Goal: Communication & Community: Participate in discussion

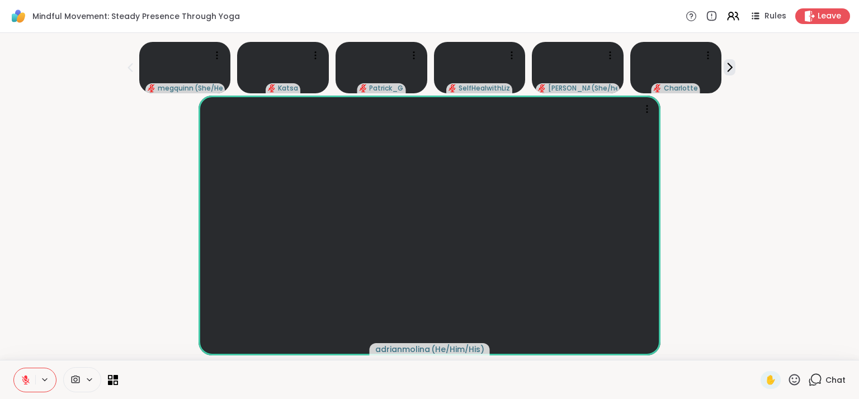
click at [834, 379] on span "Chat" at bounding box center [835, 380] width 20 height 11
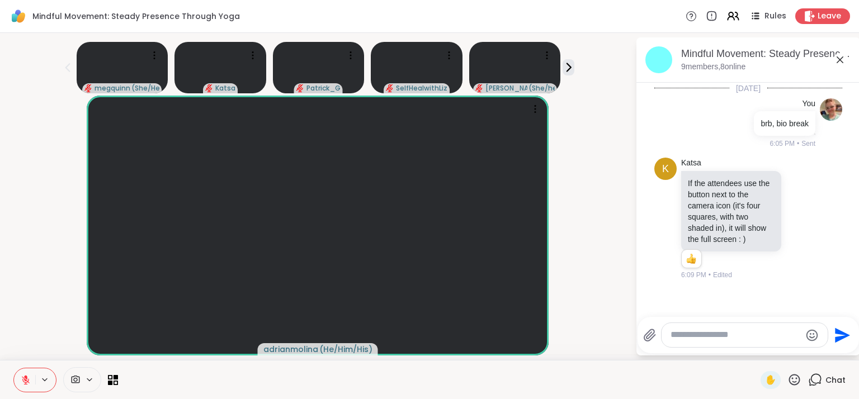
click at [726, 335] on textarea "Type your message" at bounding box center [735, 335] width 130 height 12
type textarea "**********"
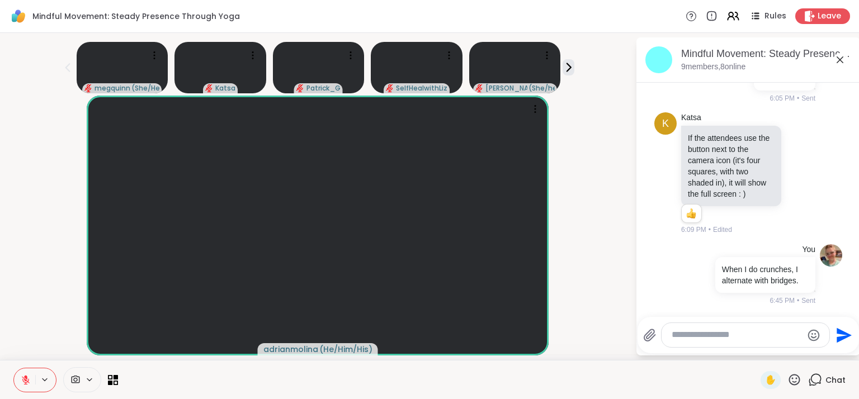
click at [836, 60] on icon at bounding box center [839, 59] width 7 height 7
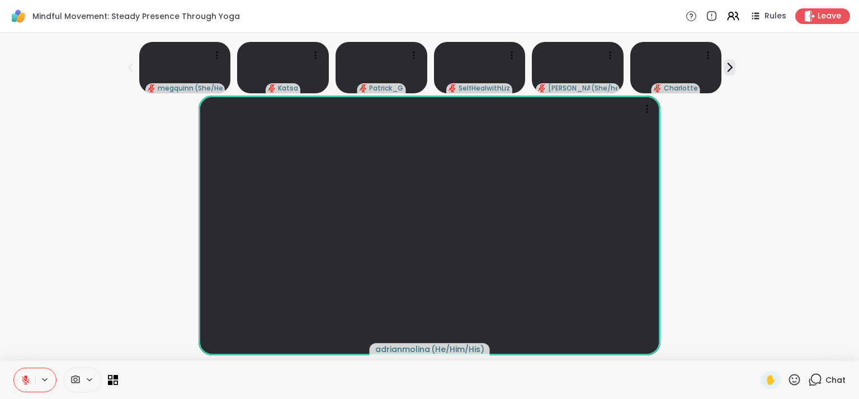
click at [738, 148] on div "adrianmolina ( He/Him/His )" at bounding box center [429, 226] width 845 height 260
click at [812, 382] on icon at bounding box center [816, 379] width 11 height 10
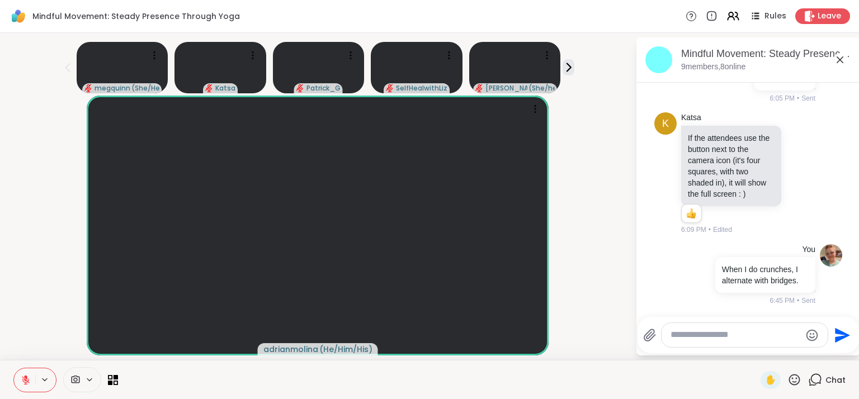
click at [714, 342] on div at bounding box center [744, 335] width 166 height 24
click at [674, 336] on textarea "Type your message" at bounding box center [735, 335] width 130 height 12
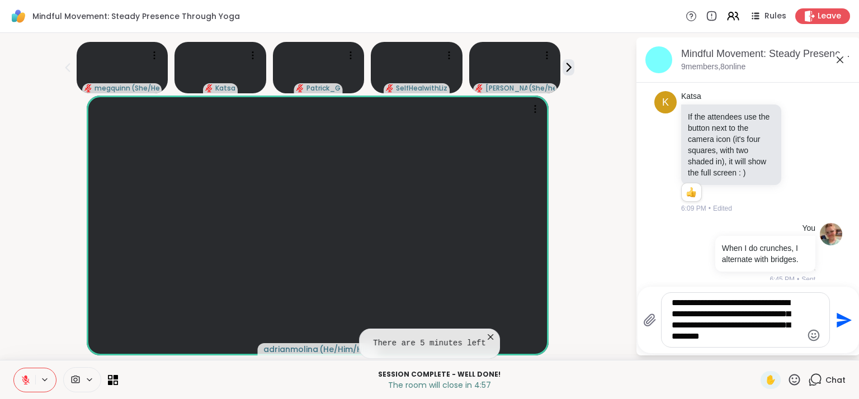
type textarea "**********"
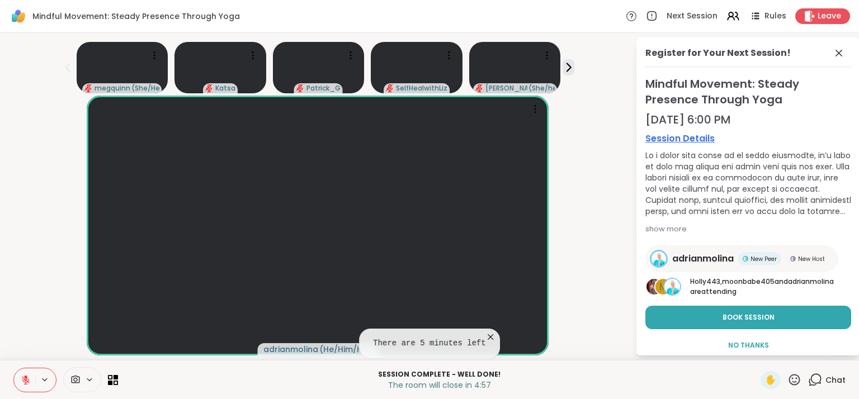
scroll to position [6, 0]
click at [674, 336] on button "No Thanks" at bounding box center [748, 345] width 206 height 23
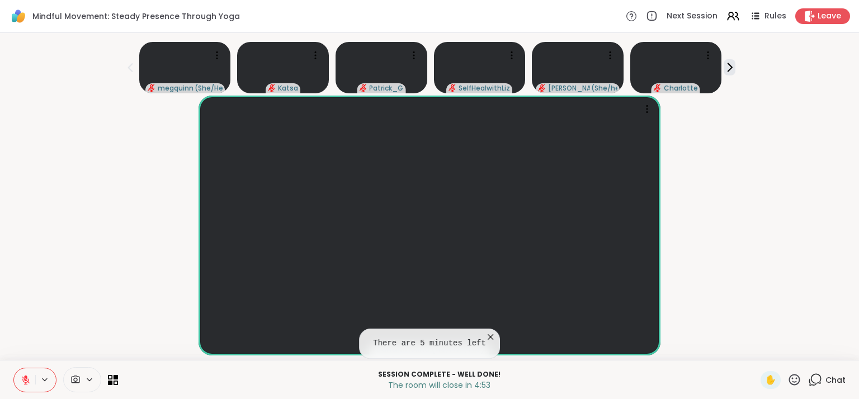
click at [834, 381] on span "Chat" at bounding box center [835, 380] width 20 height 11
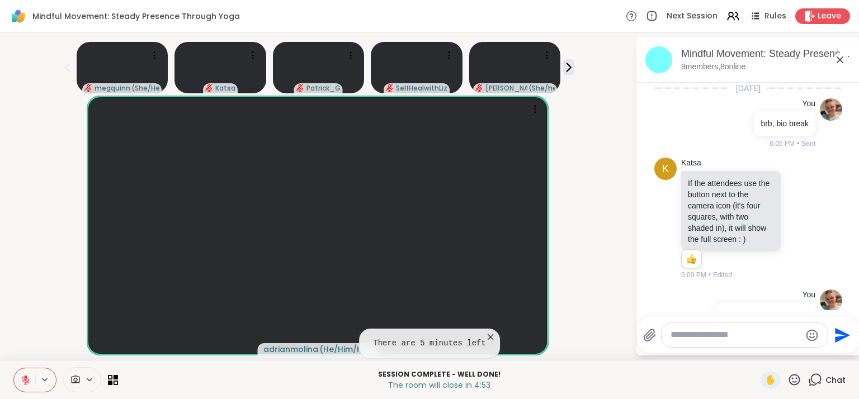
scroll to position [67, 0]
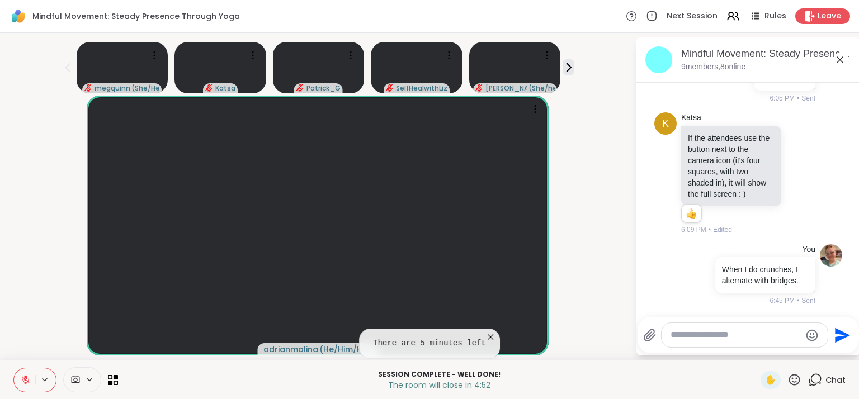
click at [749, 337] on div at bounding box center [744, 335] width 166 height 24
click at [745, 332] on textarea "Type your message" at bounding box center [735, 335] width 130 height 12
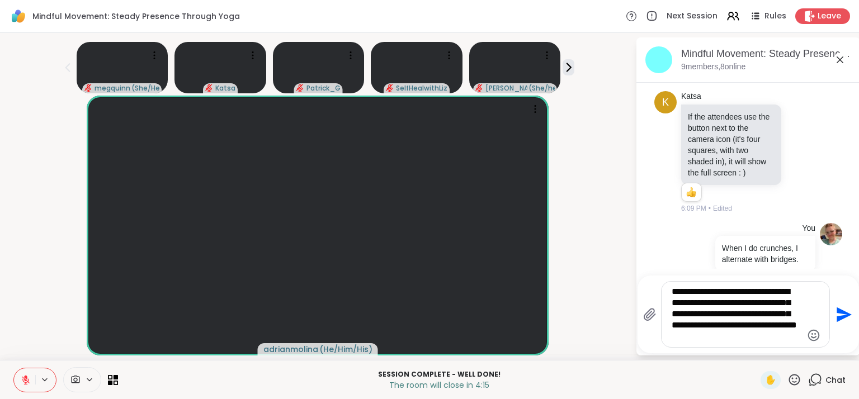
type textarea "**********"
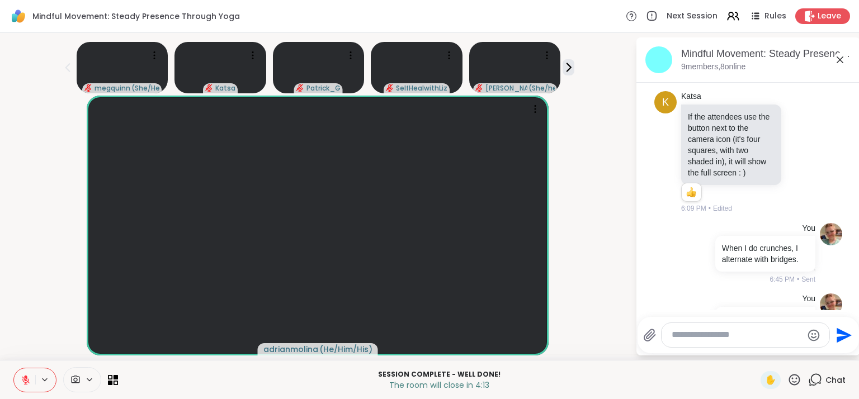
scroll to position [204, 0]
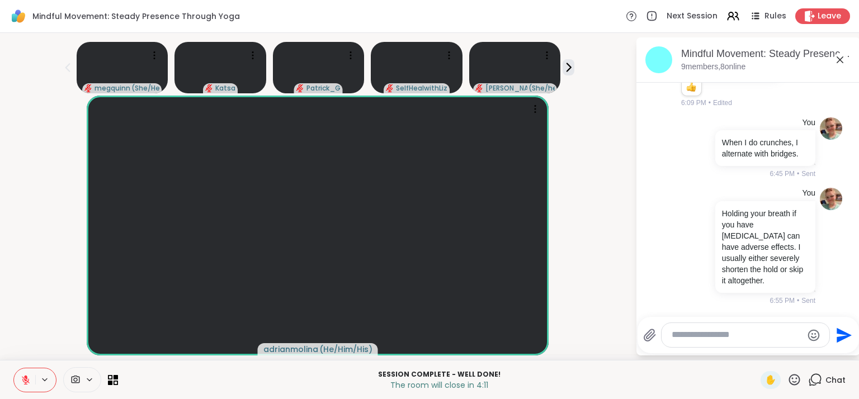
click at [836, 56] on icon at bounding box center [839, 59] width 7 height 7
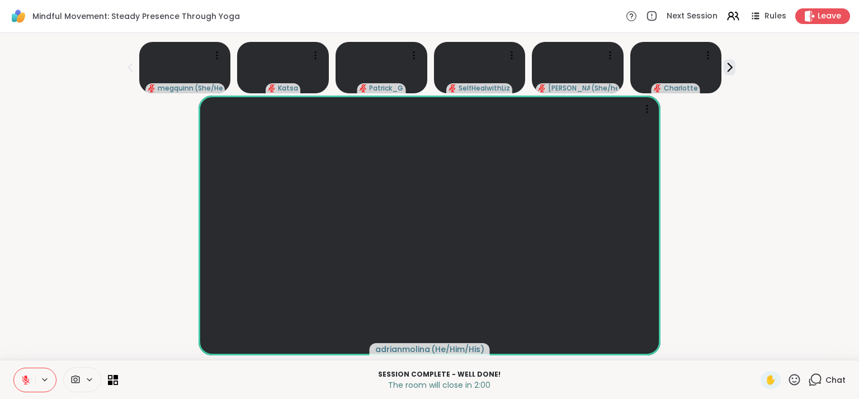
click at [829, 377] on span "Chat" at bounding box center [835, 380] width 20 height 11
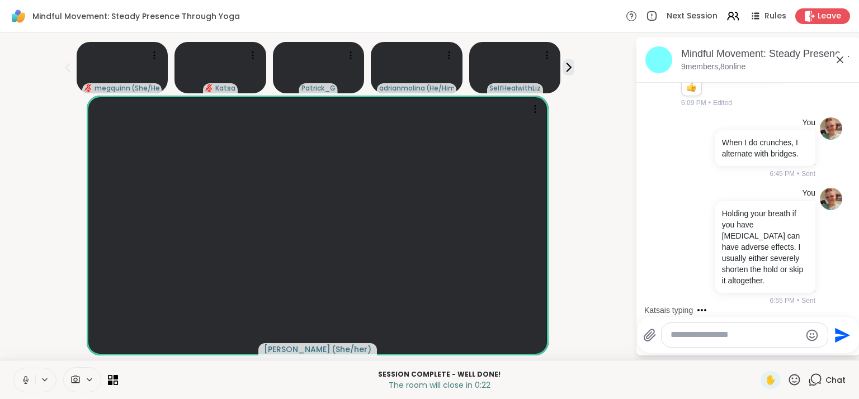
scroll to position [275, 0]
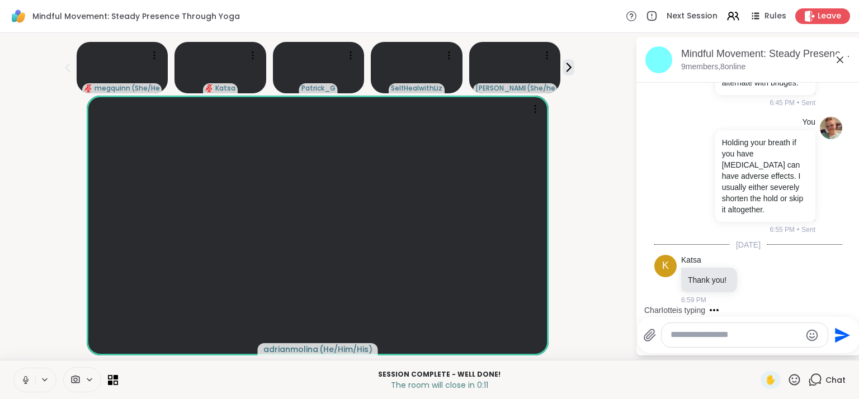
click at [716, 333] on textarea "Type your message" at bounding box center [735, 335] width 130 height 12
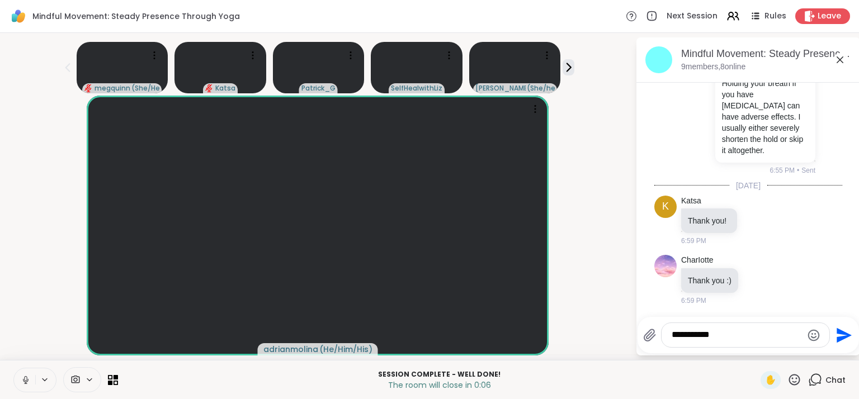
type textarea "**********"
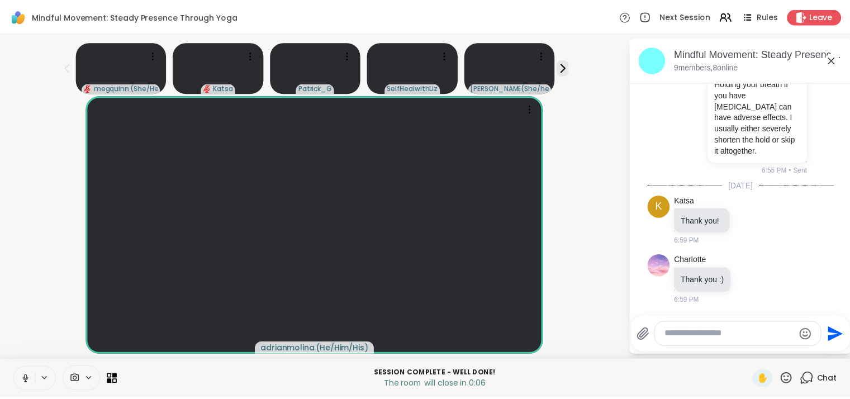
scroll to position [394, 0]
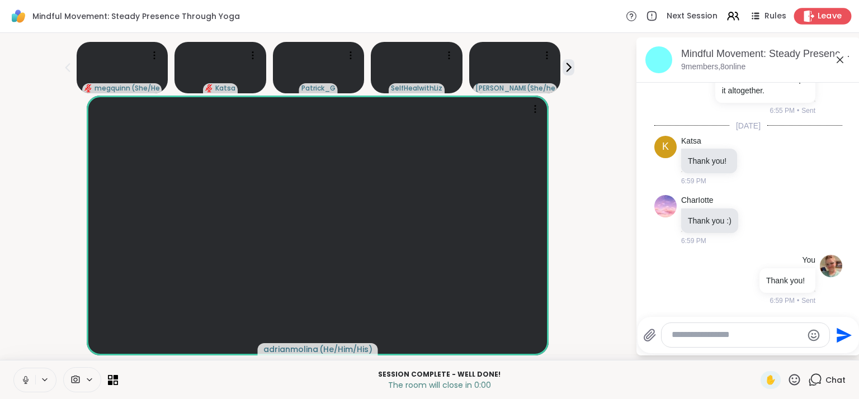
click at [828, 22] on div "Leave" at bounding box center [823, 16] width 58 height 16
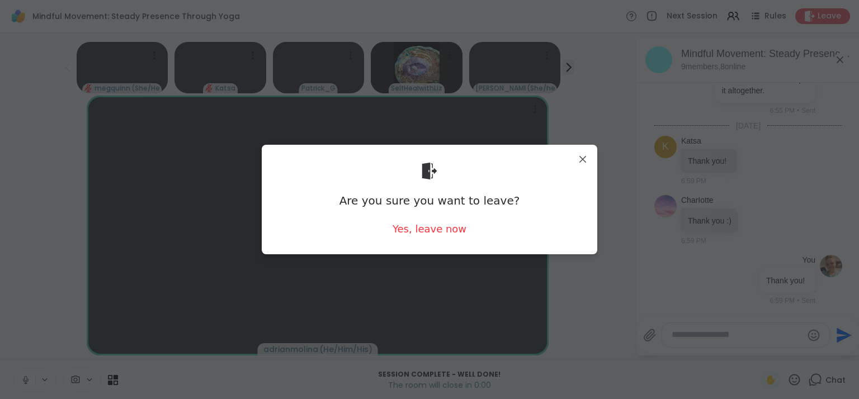
click at [420, 237] on div "Are you sure you want to leave? Yes, leave now" at bounding box center [430, 199] width 318 height 91
click at [420, 229] on div "Yes, leave now" at bounding box center [430, 229] width 74 height 14
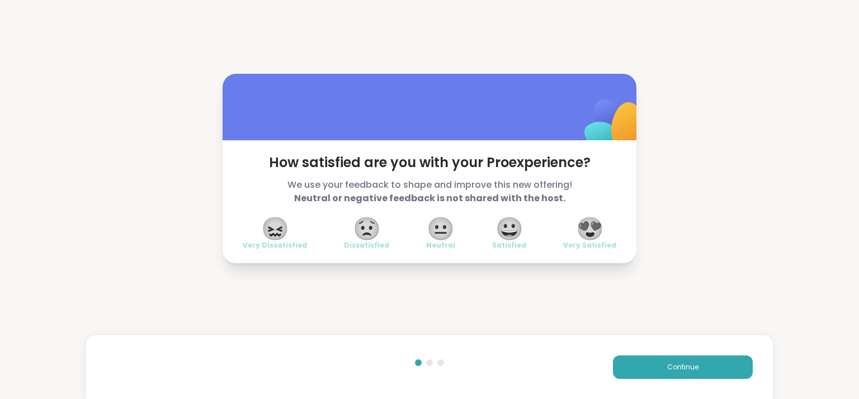
click at [587, 233] on span "😍" at bounding box center [590, 229] width 28 height 20
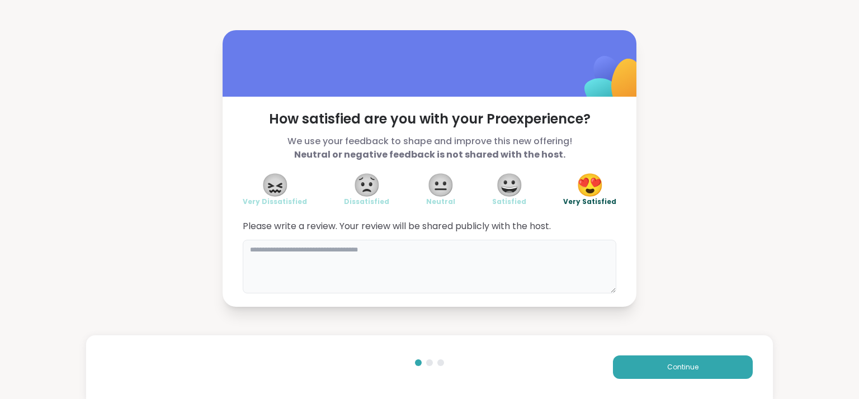
click at [376, 268] on textarea at bounding box center [430, 267] width 374 height 54
click at [682, 366] on span "Continue" at bounding box center [682, 367] width 31 height 10
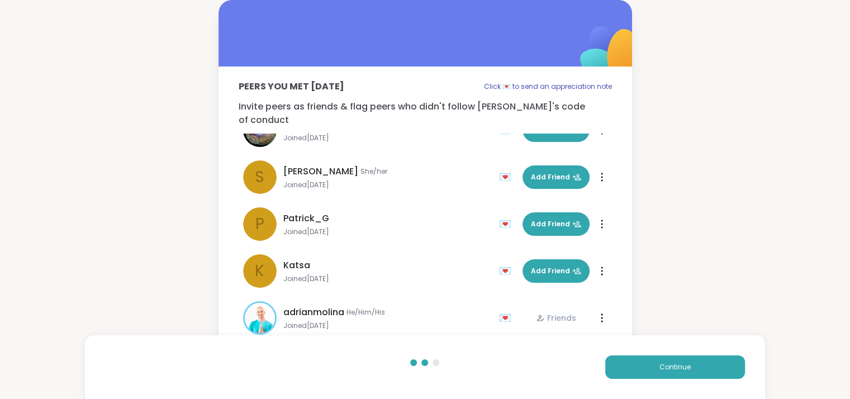
scroll to position [174, 0]
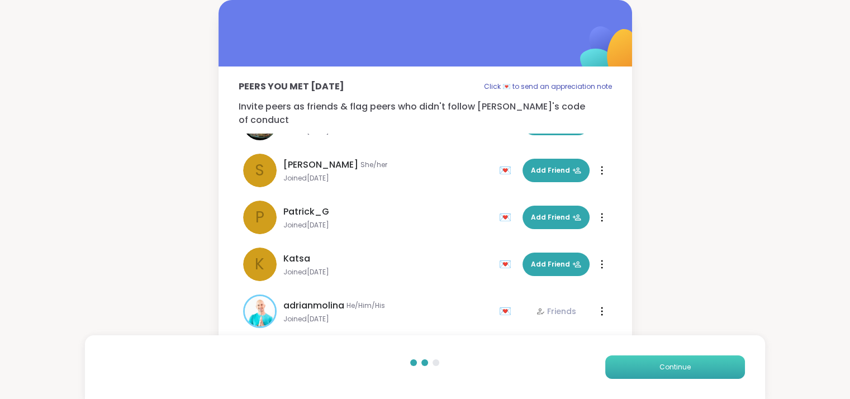
click at [664, 367] on span "Continue" at bounding box center [675, 367] width 31 height 10
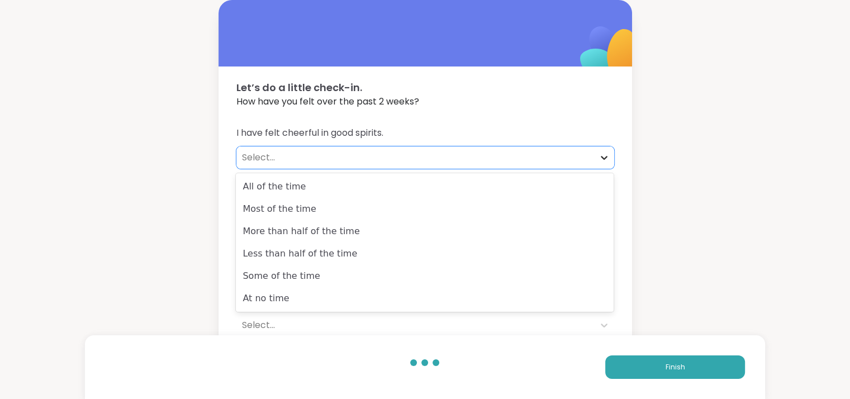
click at [604, 152] on div at bounding box center [604, 158] width 20 height 20
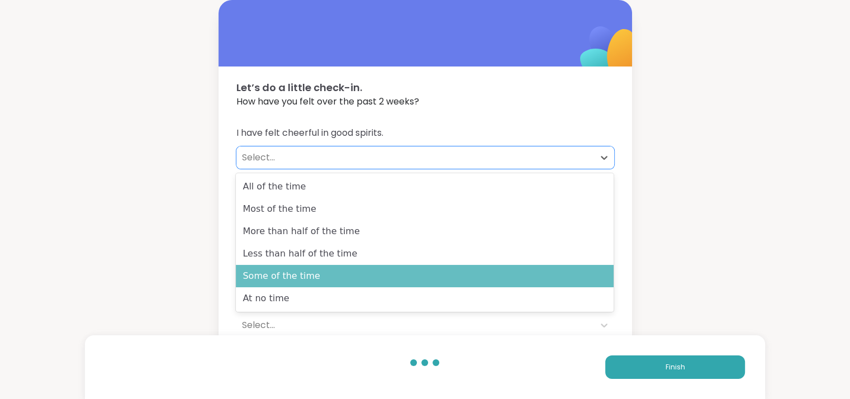
click at [477, 280] on div "Some of the time" at bounding box center [425, 276] width 378 height 22
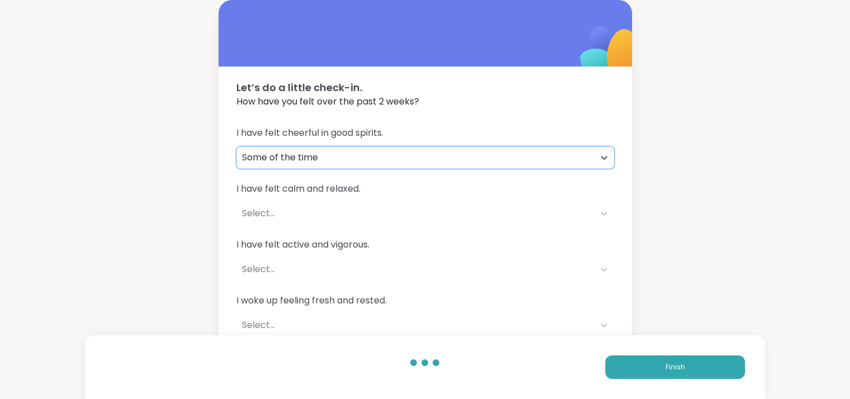
click at [493, 194] on span "I have felt calm and relaxed." at bounding box center [426, 188] width 378 height 13
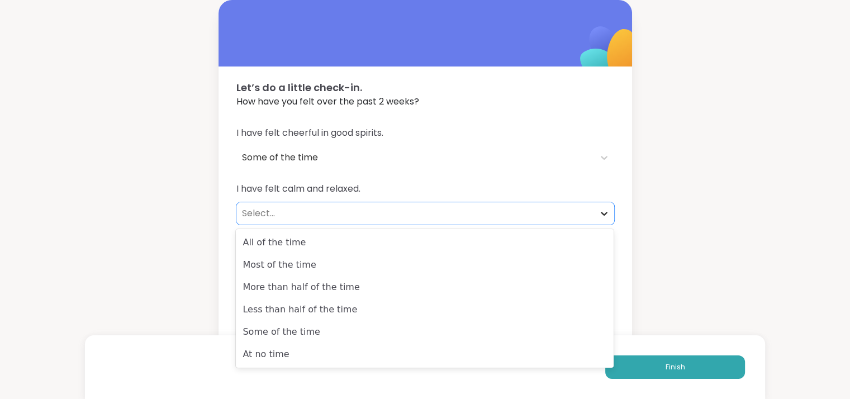
click at [597, 209] on div at bounding box center [604, 214] width 20 height 20
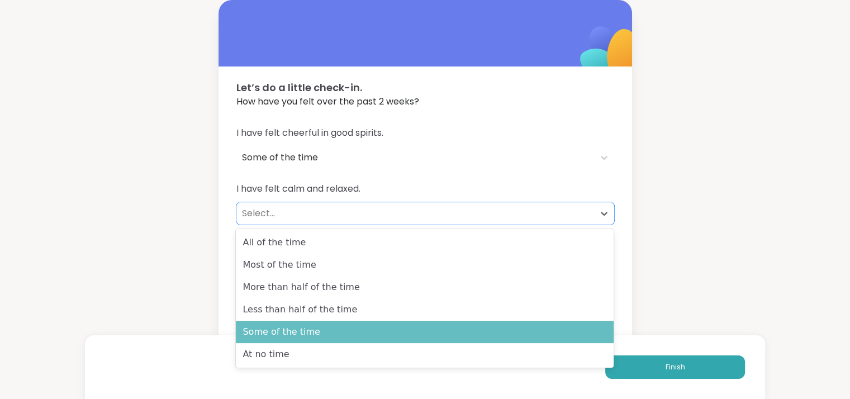
click at [243, 330] on div "Some of the time" at bounding box center [425, 332] width 378 height 22
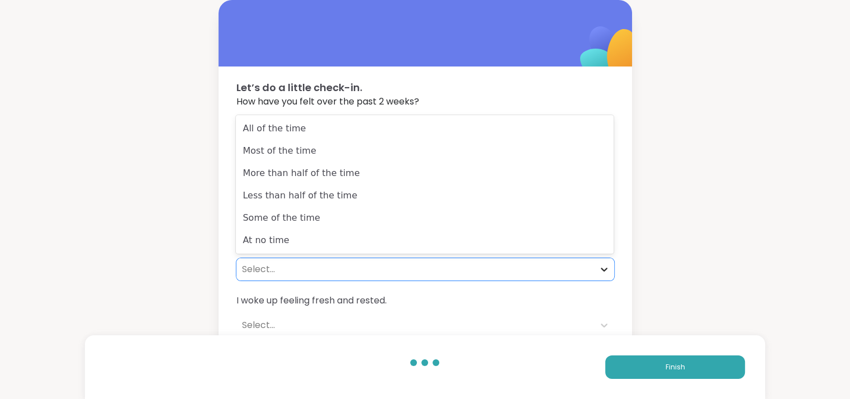
click at [598, 266] on div at bounding box center [604, 269] width 20 height 20
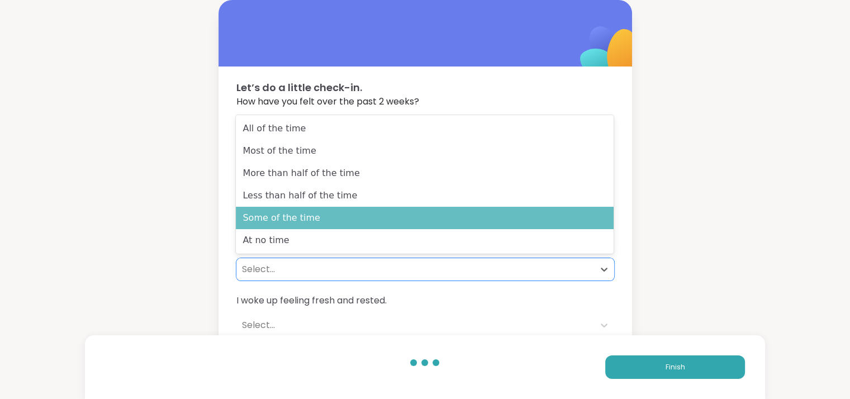
click at [331, 221] on div "Some of the time" at bounding box center [425, 218] width 378 height 22
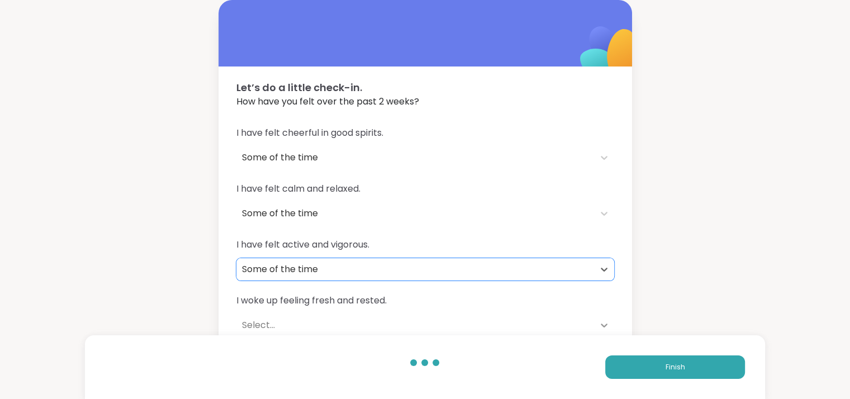
click at [597, 326] on div at bounding box center [604, 325] width 20 height 20
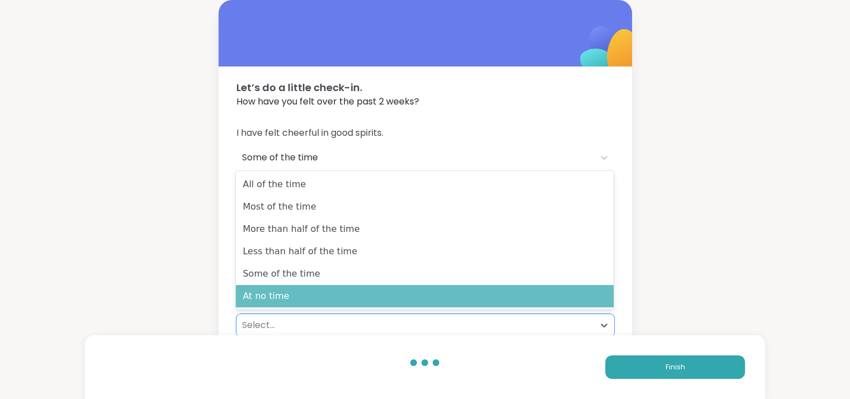
click at [443, 291] on div "At no time" at bounding box center [425, 296] width 378 height 22
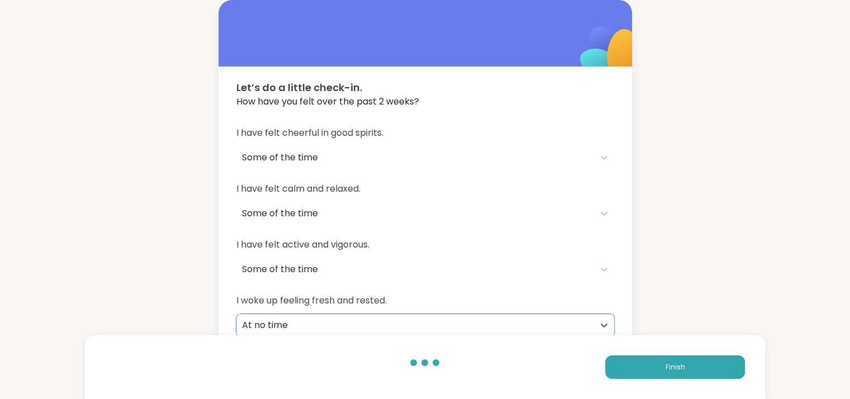
scroll to position [69, 0]
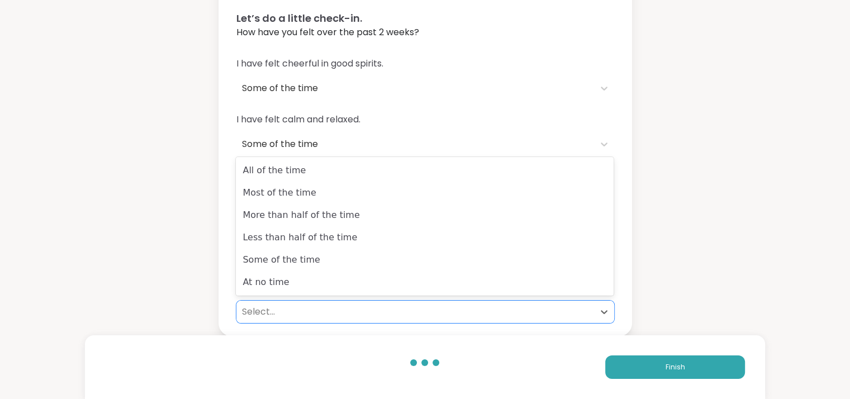
click at [590, 304] on div "Select..." at bounding box center [416, 312] width 358 height 22
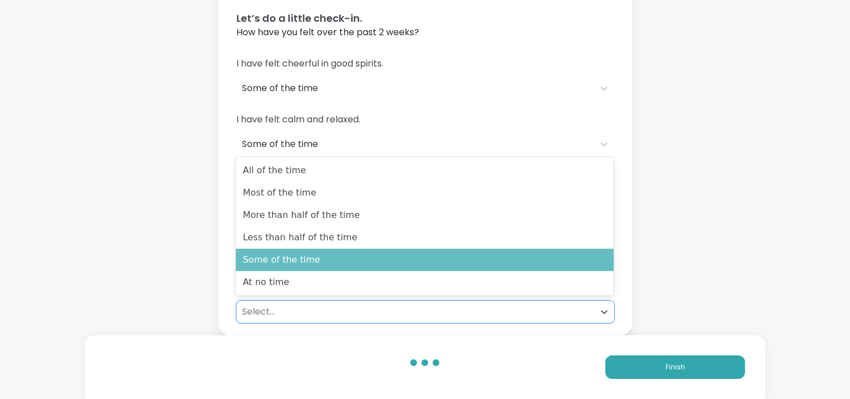
click at [422, 266] on div "Some of the time" at bounding box center [425, 260] width 378 height 22
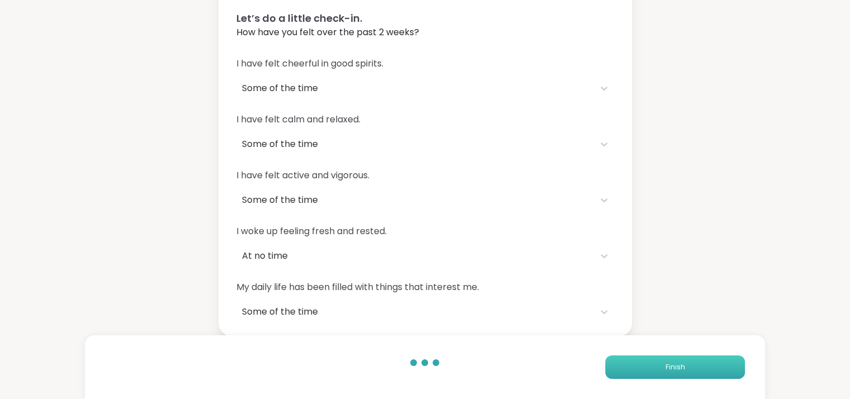
click at [674, 374] on button "Finish" at bounding box center [676, 367] width 140 height 23
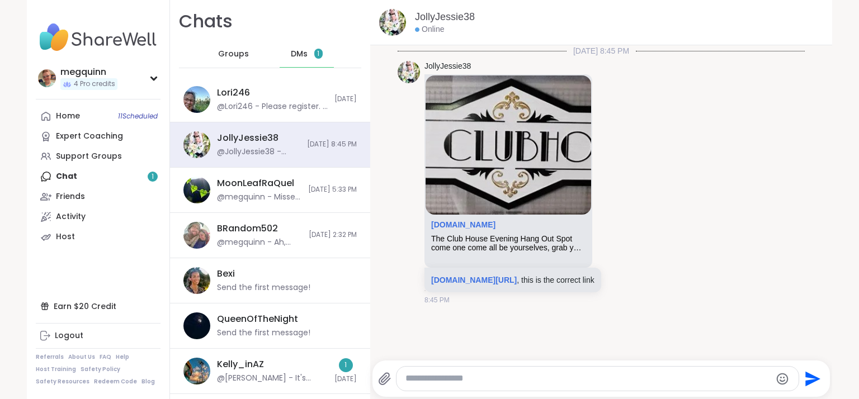
click at [291, 59] on span "DMs" at bounding box center [299, 54] width 17 height 11
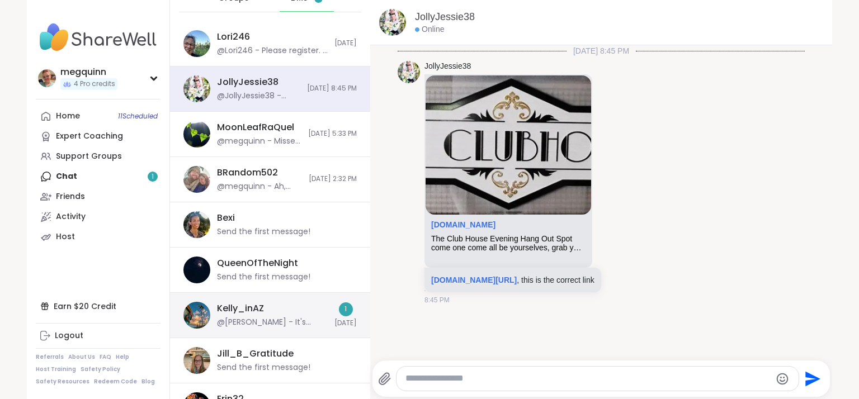
scroll to position [112, 0]
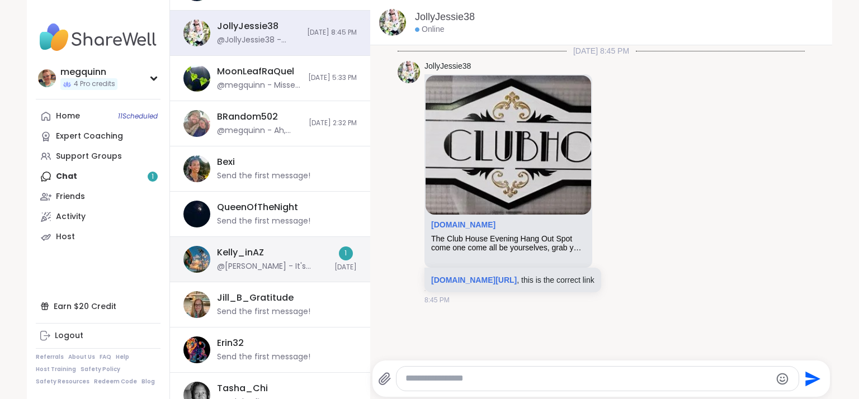
click at [278, 267] on div "@Kelly_inAZ - It's been a crazy couple of weeks. Between dr appointments and tr…" at bounding box center [272, 266] width 111 height 11
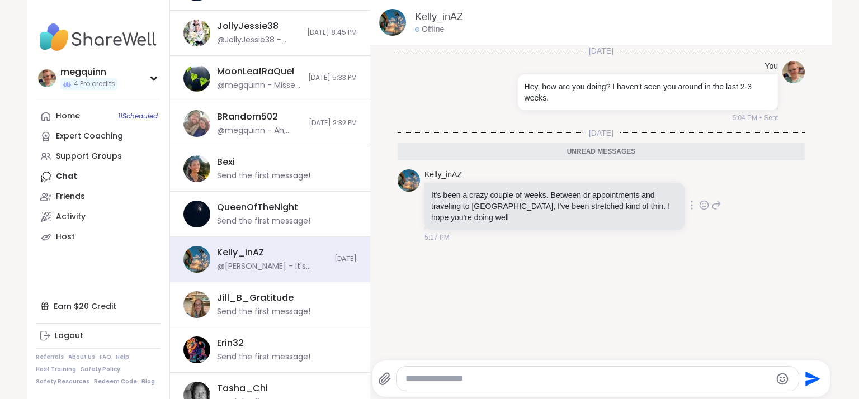
click at [702, 206] on icon at bounding box center [703, 206] width 3 height 1
click at [610, 188] on div "Select Reaction: Heart" at bounding box center [615, 187] width 10 height 10
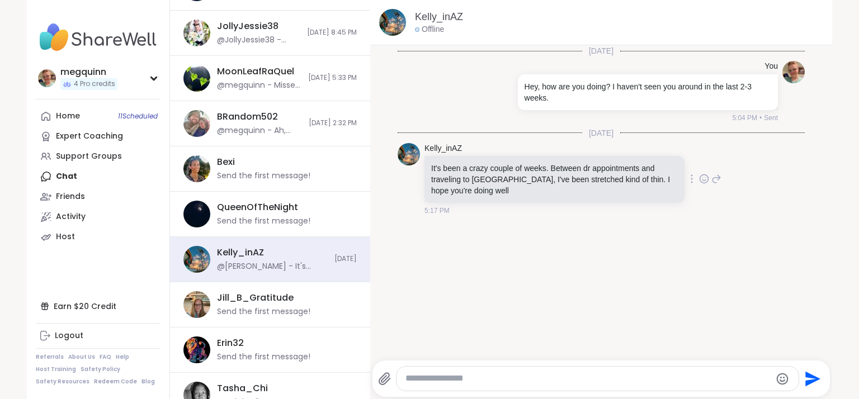
click at [491, 384] on div at bounding box center [597, 379] width 402 height 24
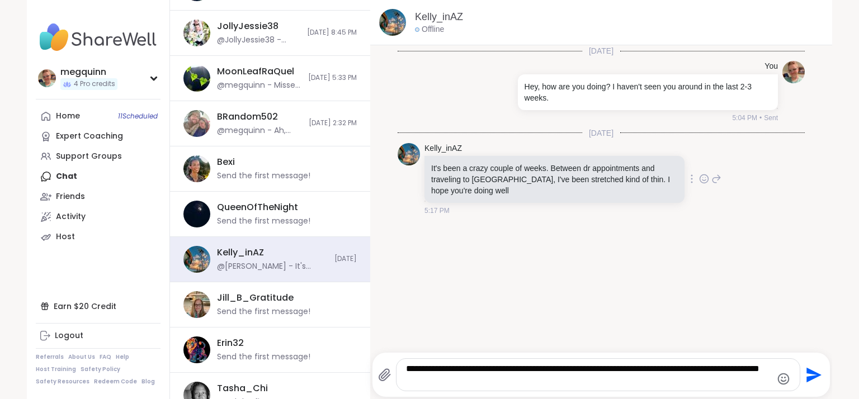
type textarea "**********"
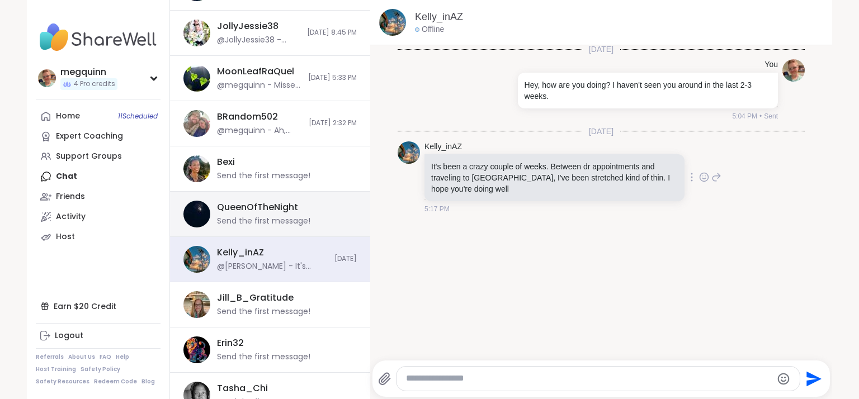
scroll to position [2, 0]
click at [247, 212] on div "QueenOfTheNight" at bounding box center [257, 207] width 81 height 12
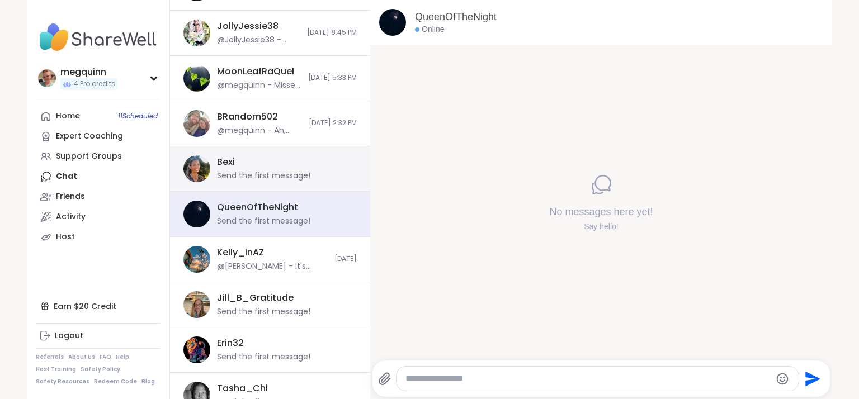
click at [251, 171] on div "Send the first message!" at bounding box center [263, 176] width 93 height 11
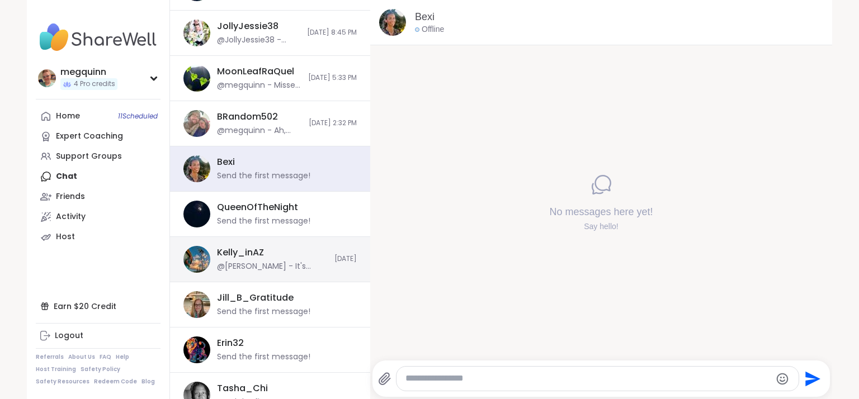
click at [243, 258] on div "Kelly_inAZ @Kelly_inAZ - It's been a crazy couple of weeks. Between dr appointm…" at bounding box center [272, 260] width 111 height 26
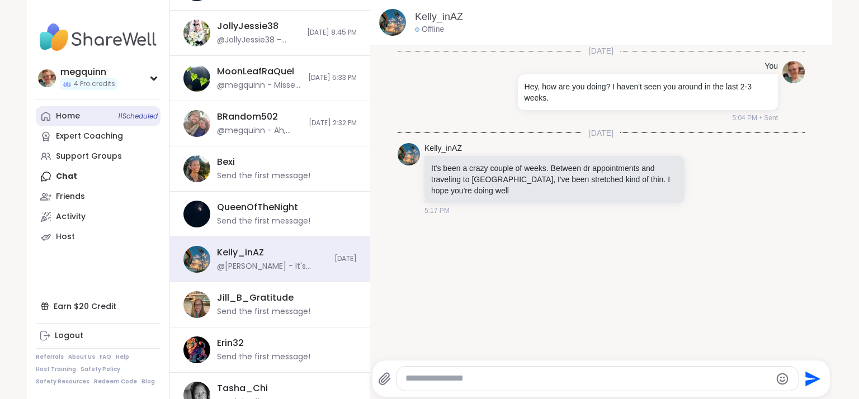
click at [60, 117] on div "Home 11 Scheduled" at bounding box center [68, 116] width 24 height 11
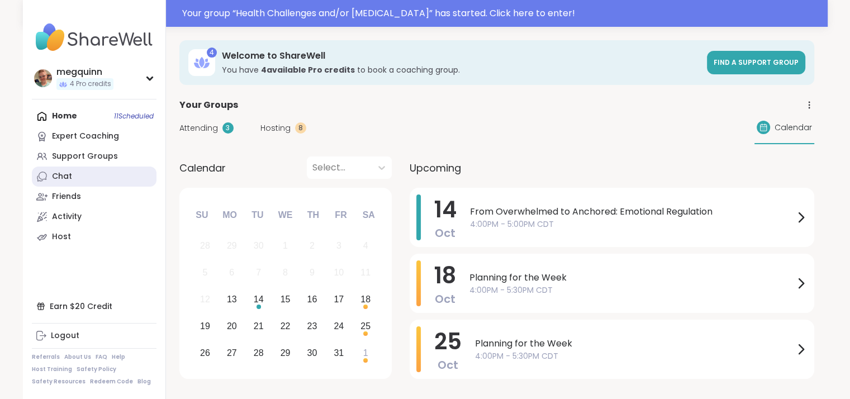
click at [69, 181] on div "Chat" at bounding box center [62, 176] width 20 height 11
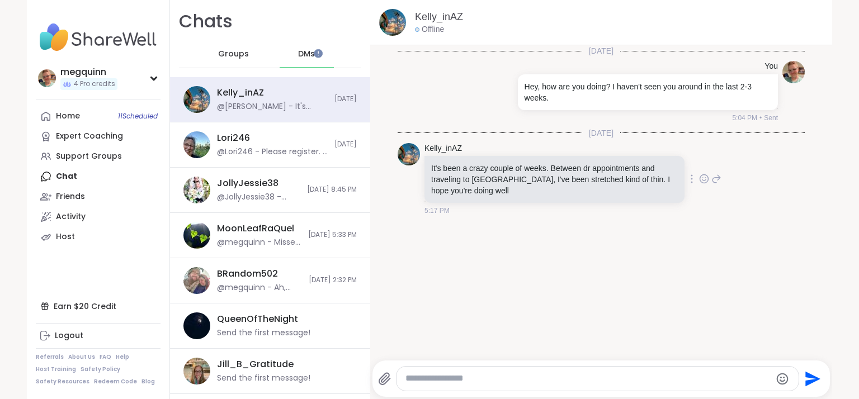
click at [702, 180] on icon at bounding box center [703, 179] width 3 height 1
click at [604, 165] on button "Select Reaction: Heart" at bounding box center [615, 161] width 22 height 22
click at [304, 54] on span "DMs" at bounding box center [306, 54] width 17 height 11
